Goal: Find specific page/section: Find specific page/section

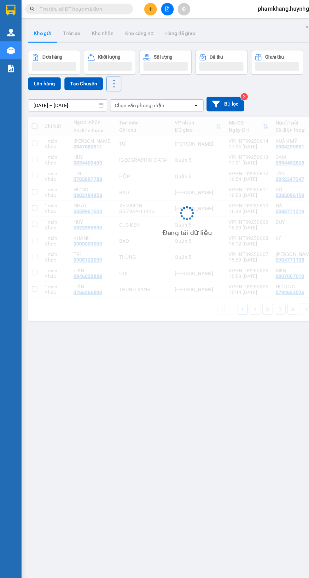
click at [72, 7] on input "text" at bounding box center [72, 7] width 74 height 7
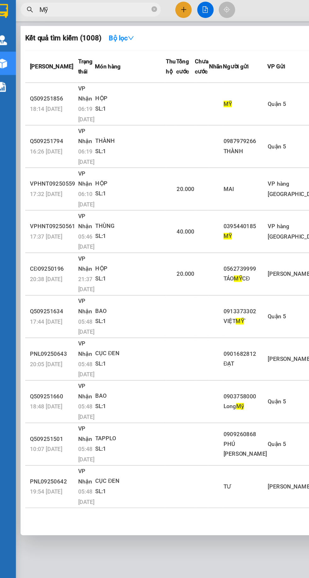
click at [62, 4] on span "Mỹ" at bounding box center [69, 7] width 95 height 9
click at [56, 10] on input "Mỹ" at bounding box center [72, 7] width 74 height 7
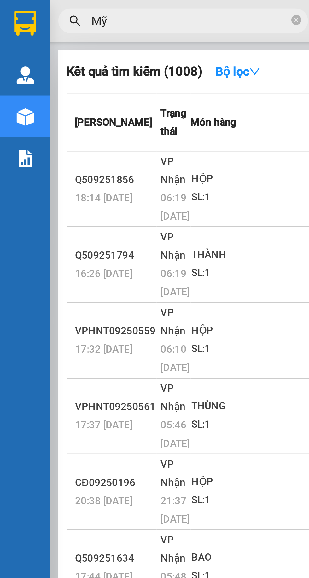
type input "M"
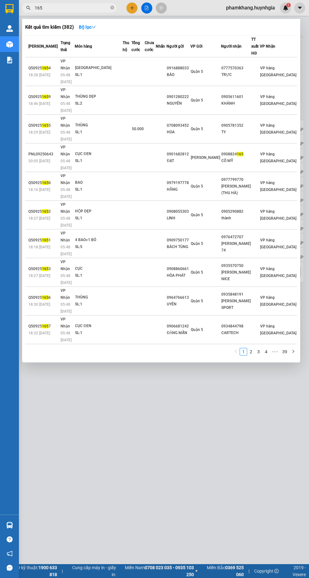
type input "165"
click at [251, 348] on link "2" at bounding box center [251, 351] width 7 height 7
